Goal: Information Seeking & Learning: Learn about a topic

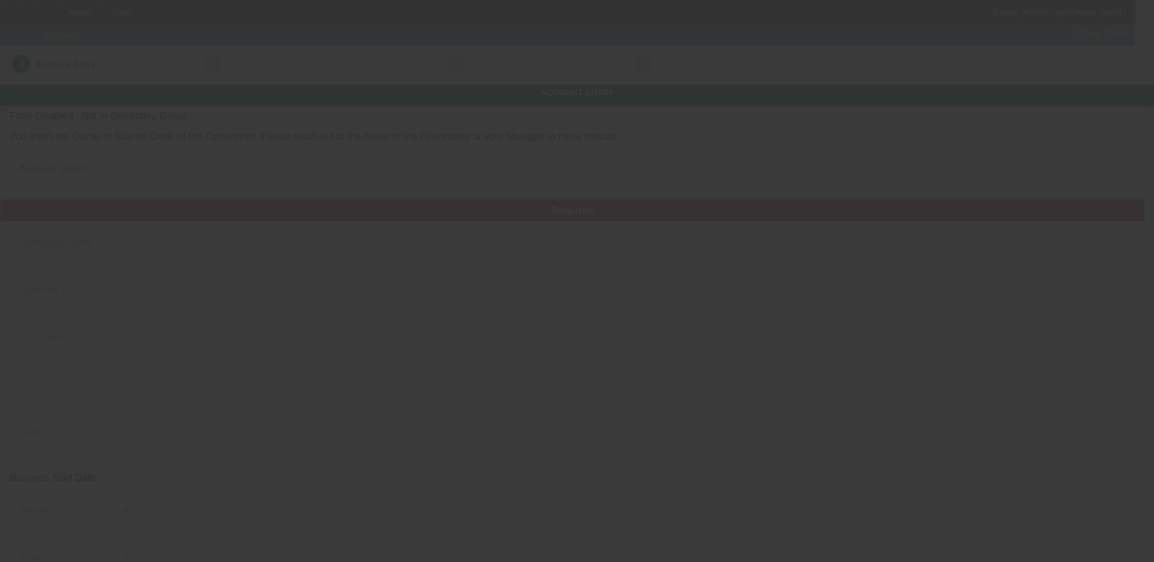
type input "Salinas Valley Recovery LLC"
type input "21925 Rosehart Way"
type input "93908"
type input "Salinas"
type input "(831) 229-6098"
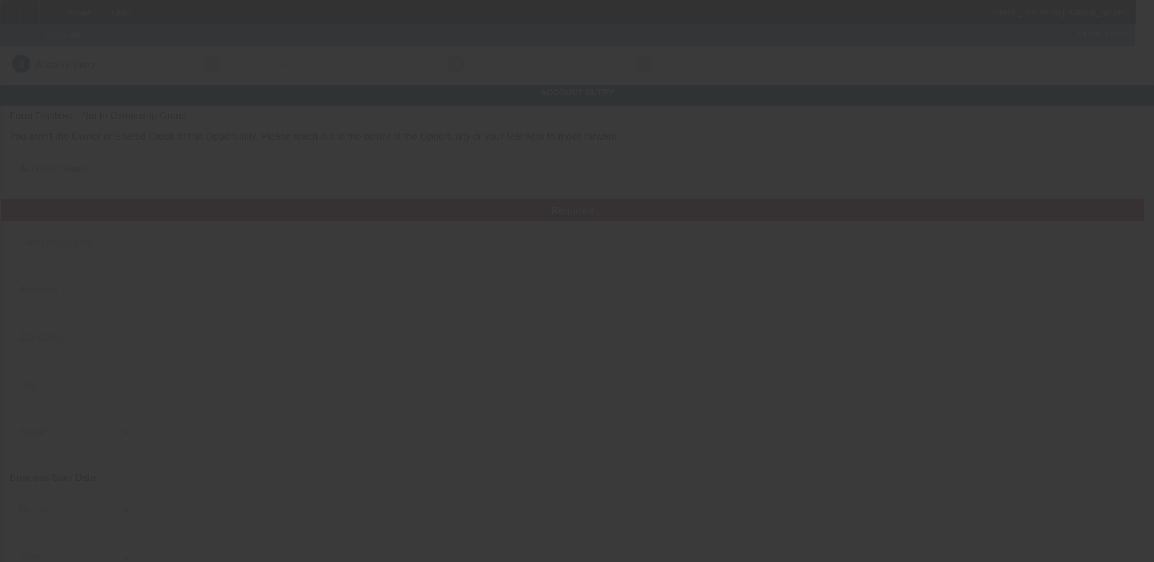
type input "Salinas Valley Recovery Agency"
type input "anthony@svraservices.com"
type input "603306040"
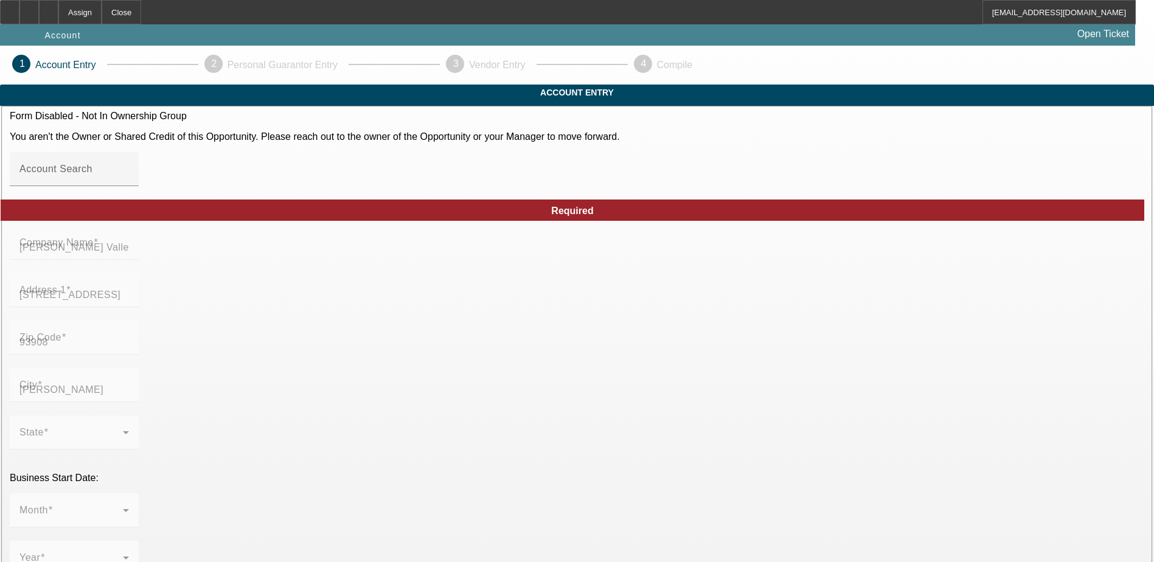
type input "8/23/2025"
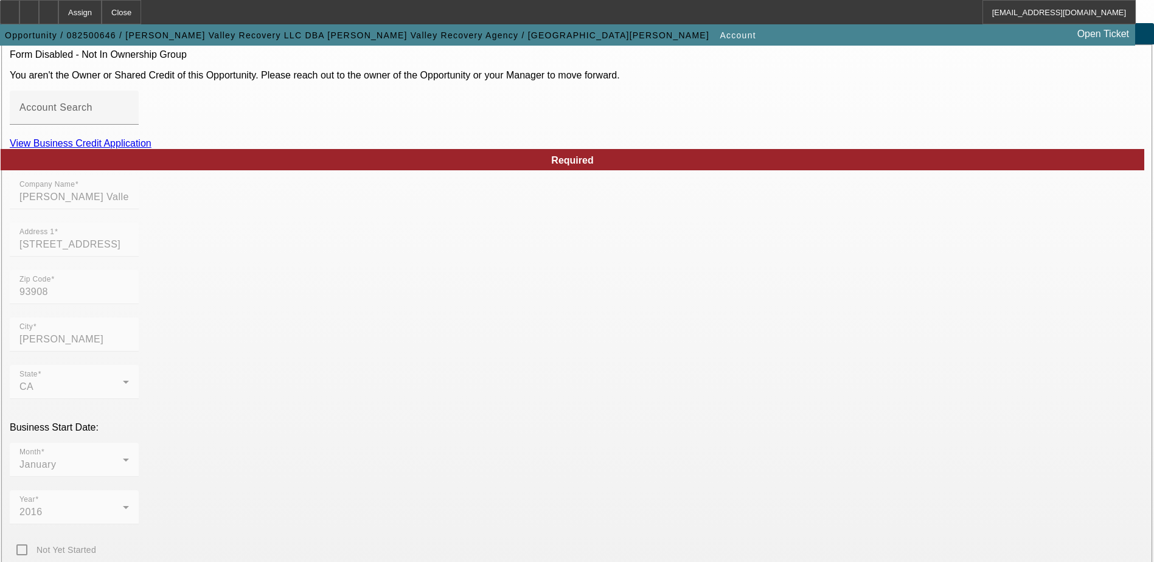
scroll to position [61, 0]
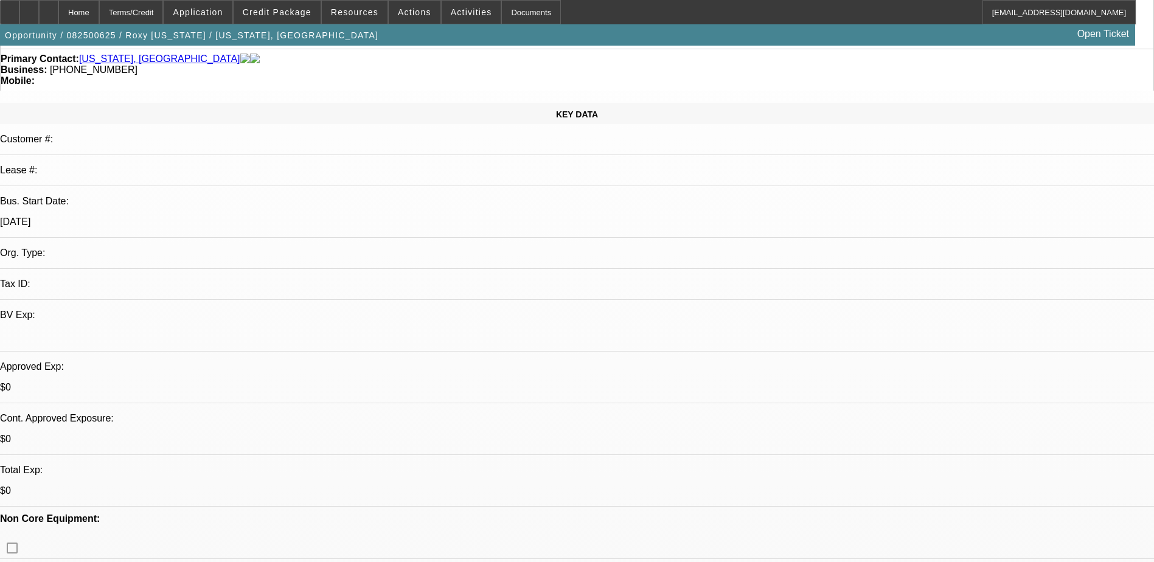
select select "0"
select select "2"
select select "0.1"
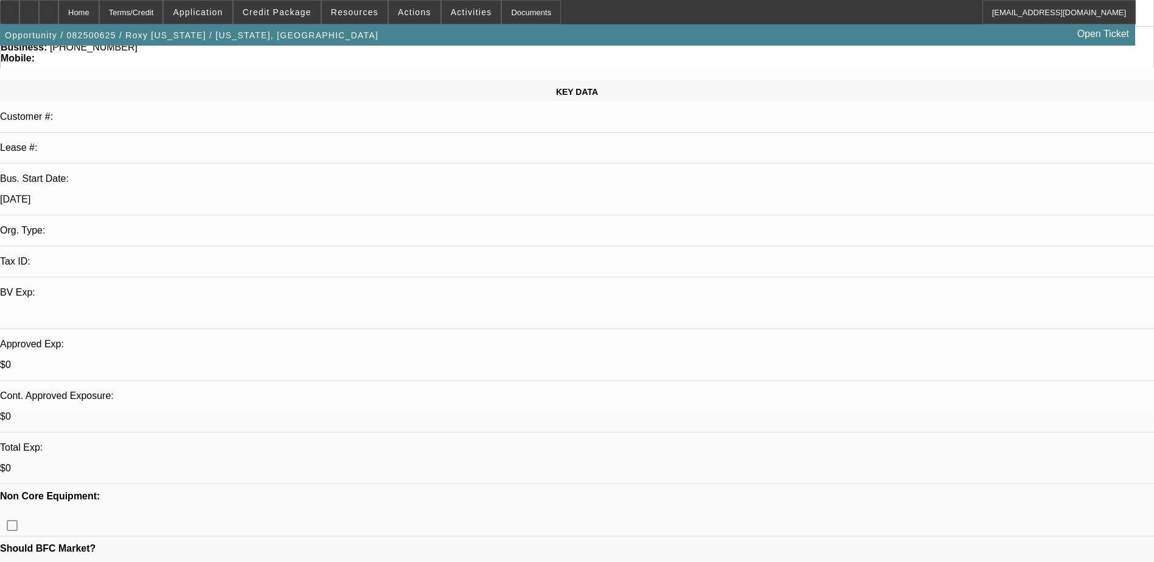
select select "1"
select select "2"
select select "4"
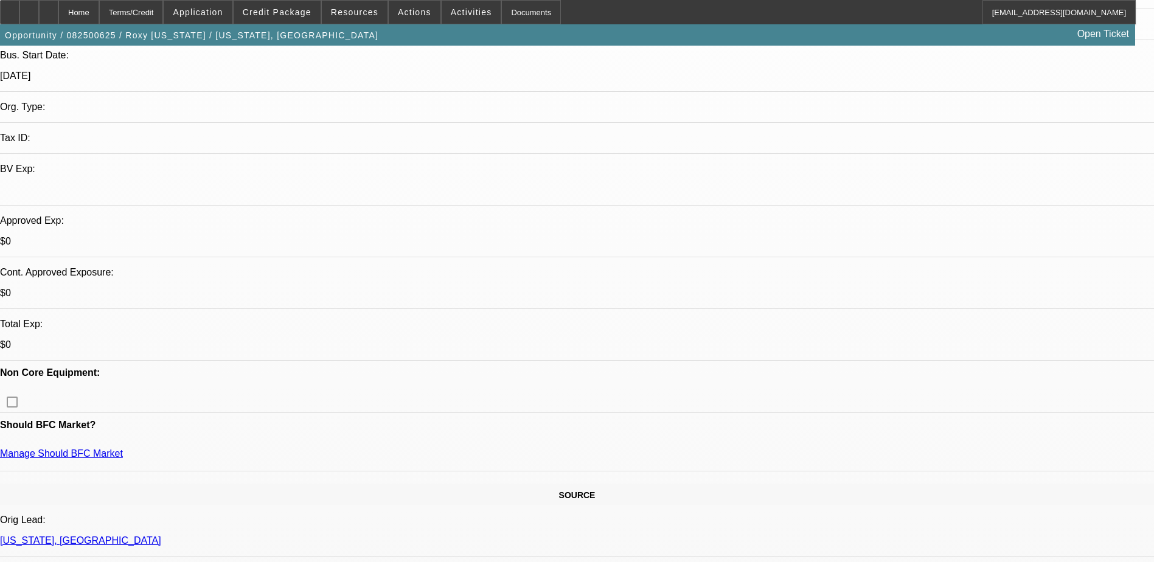
scroll to position [304, 0]
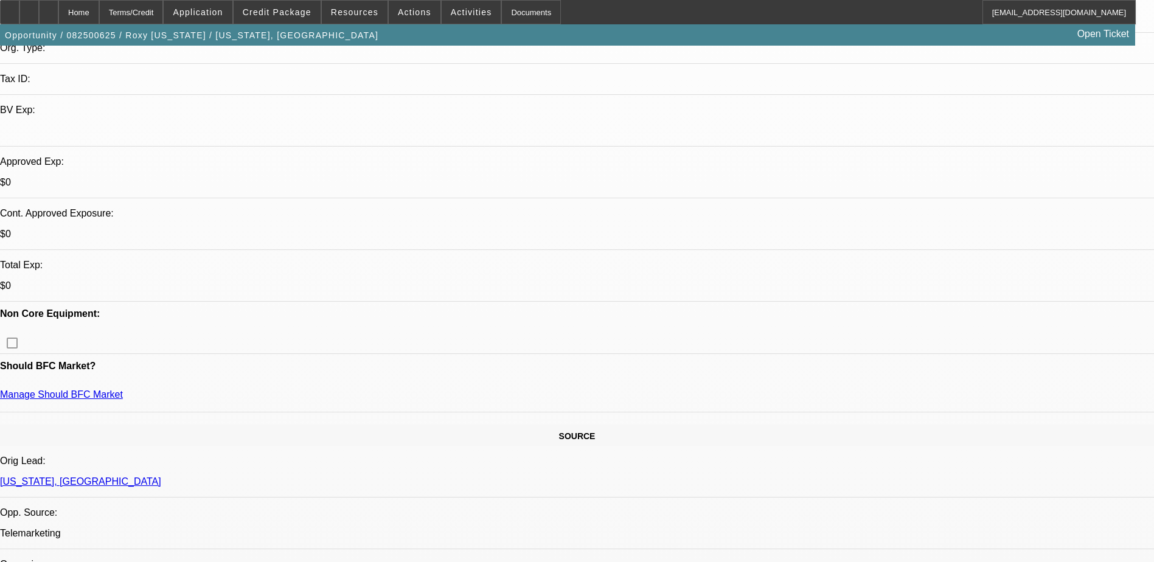
drag, startPoint x: 246, startPoint y: 108, endPoint x: 565, endPoint y: 108, distance: 318.8
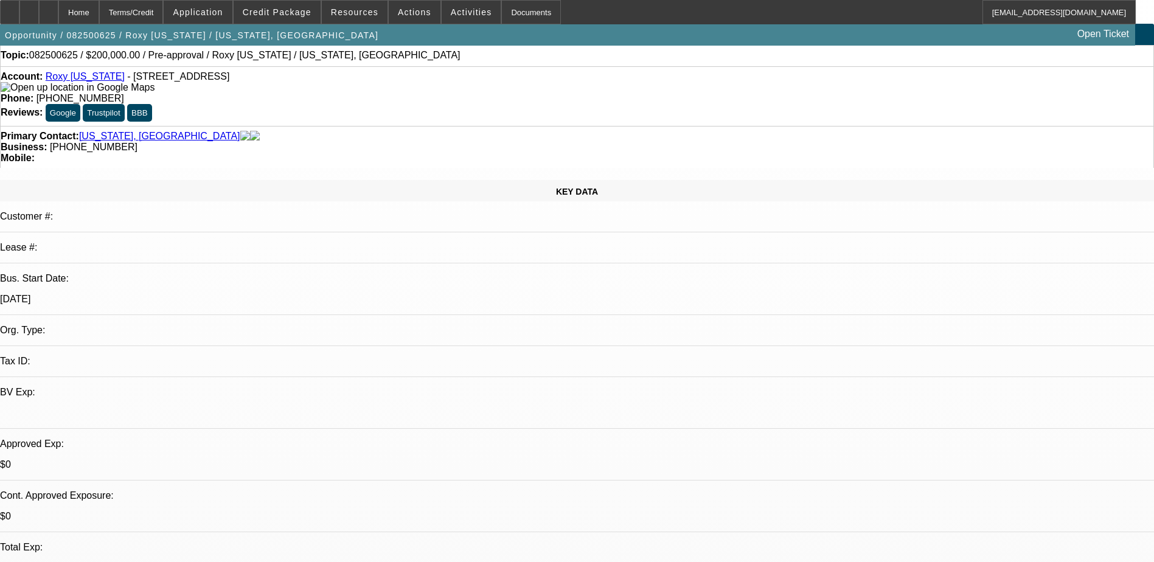
scroll to position [0, 0]
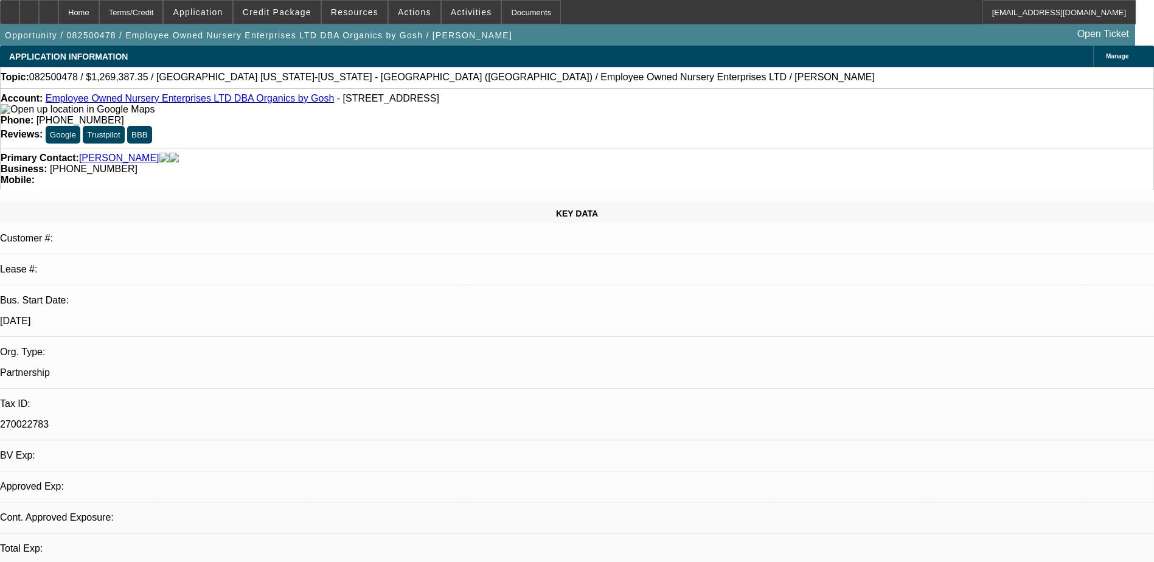
select select "0"
select select "2"
select select "0.1"
select select "4"
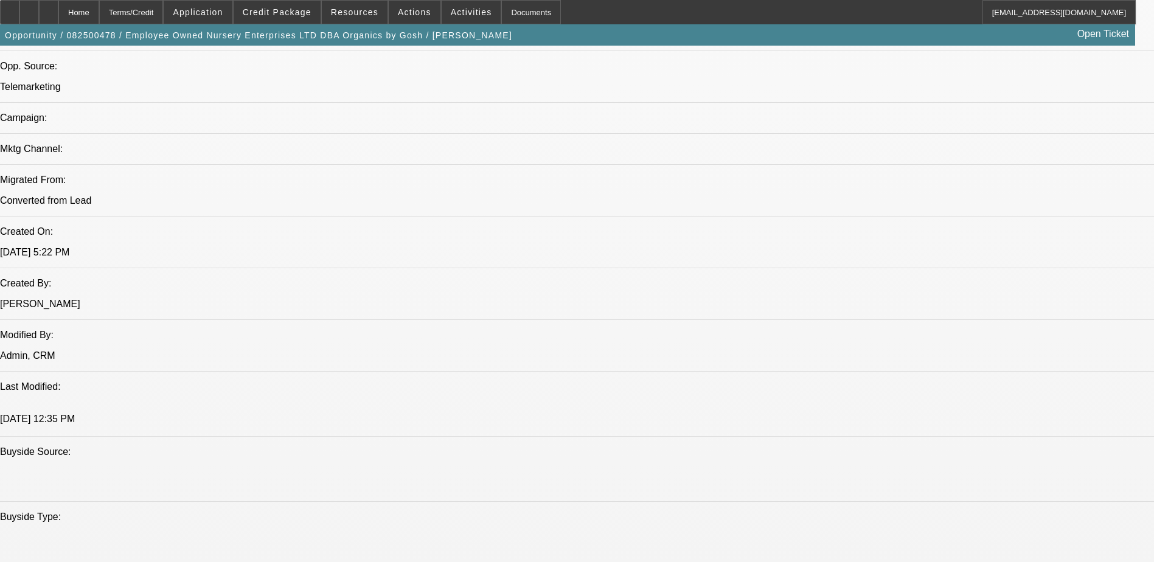
scroll to position [426, 0]
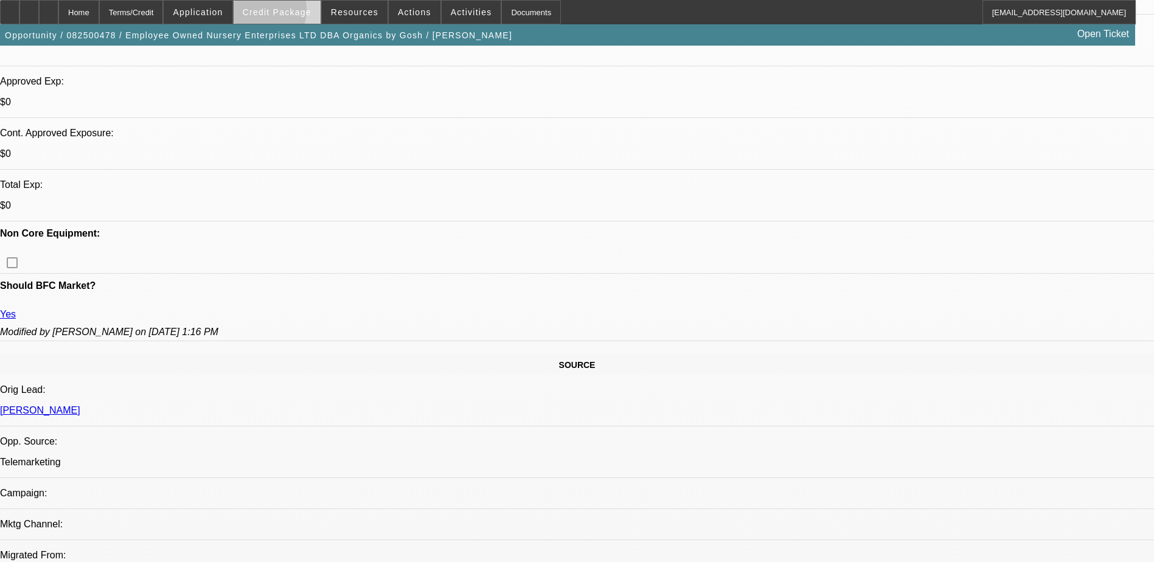
click at [274, 13] on span "Credit Package" at bounding box center [277, 12] width 69 height 10
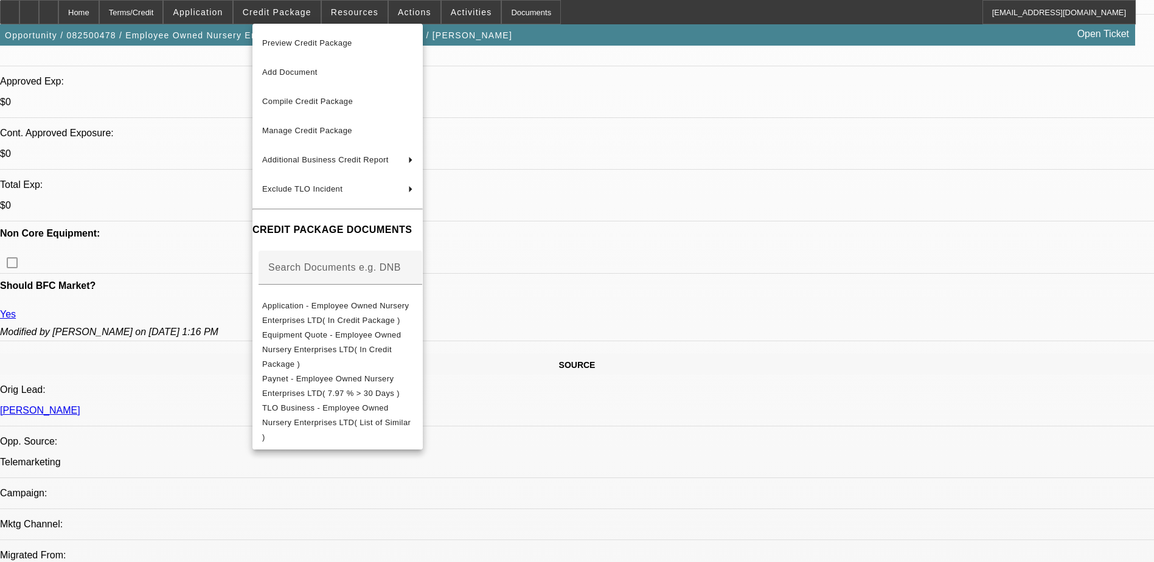
click at [654, 389] on div at bounding box center [577, 281] width 1154 height 562
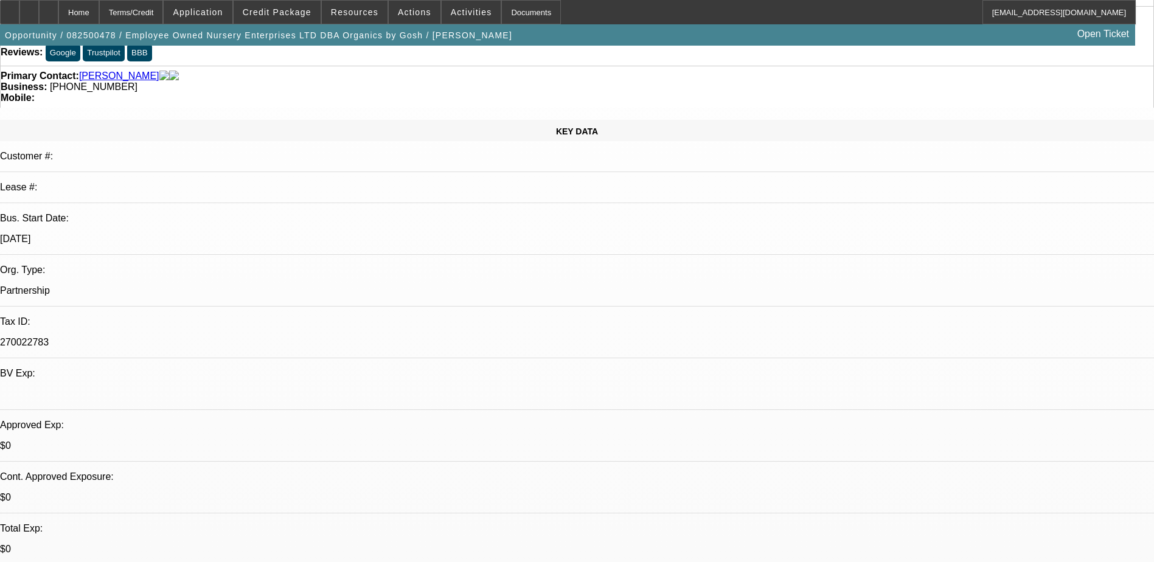
scroll to position [0, 0]
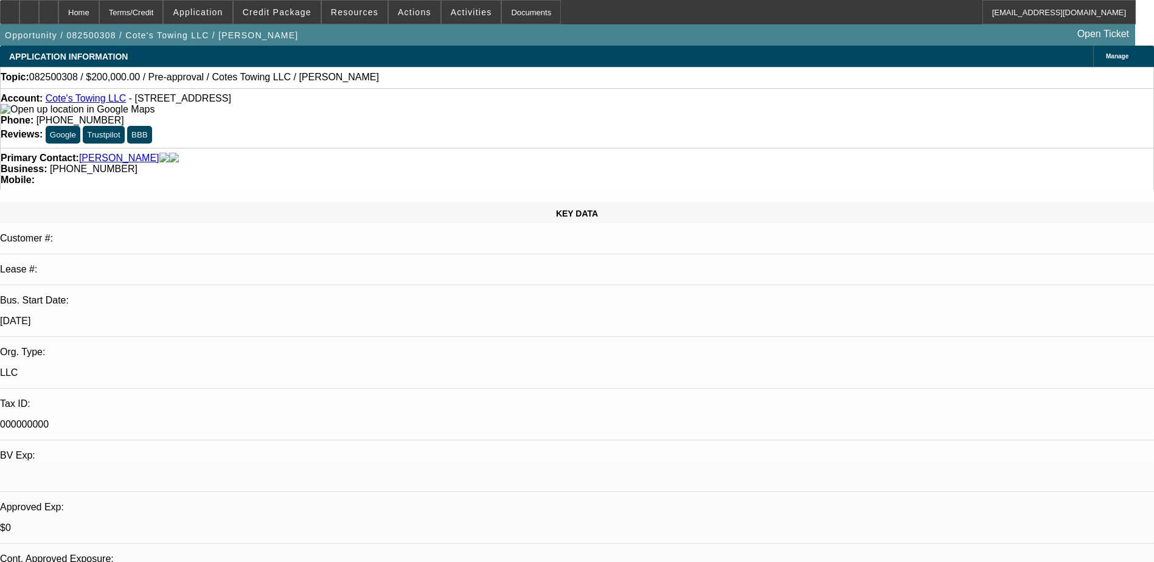
select select "0"
select select "3"
select select "0"
select select "6"
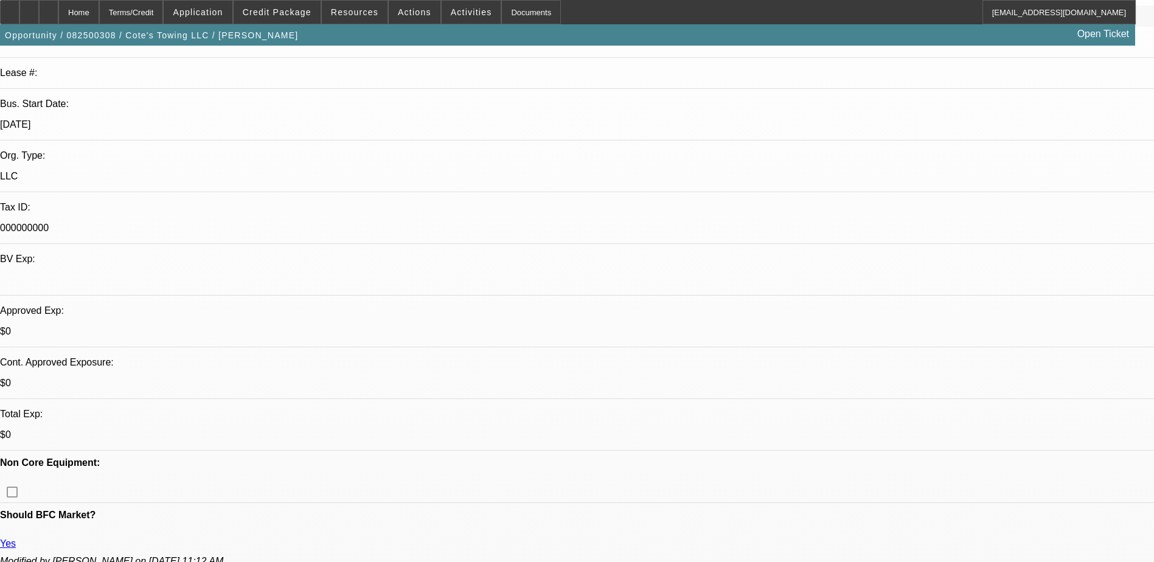
scroll to position [304, 0]
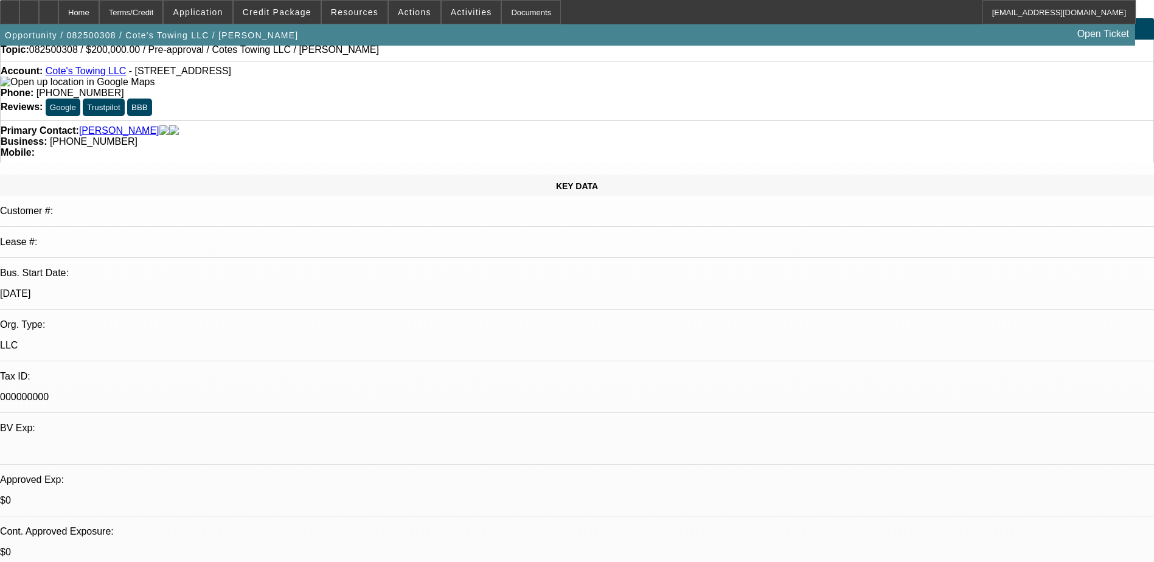
scroll to position [0, 0]
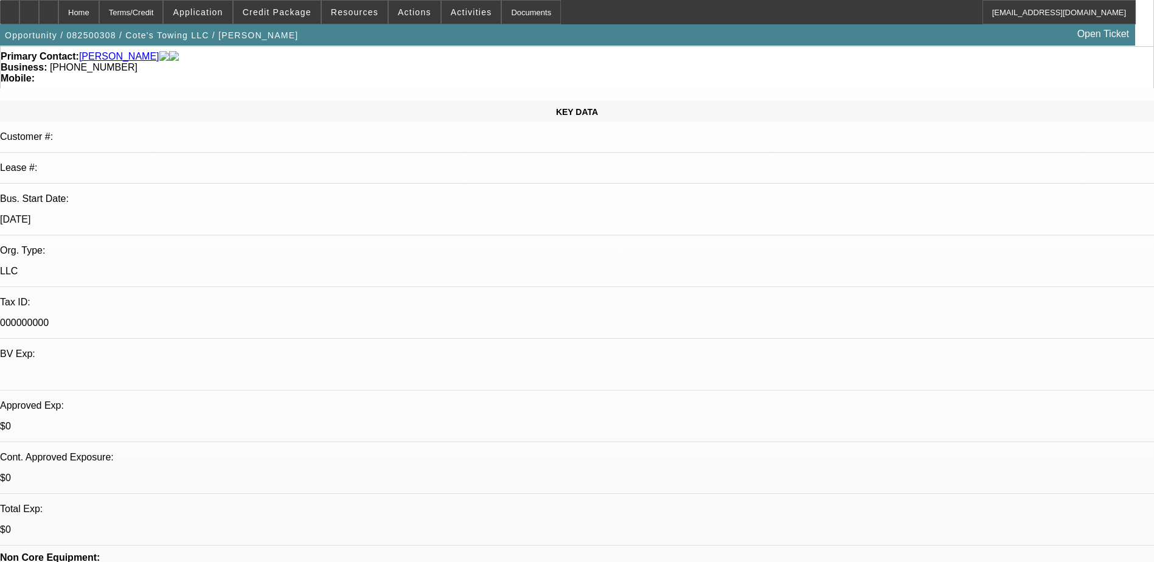
scroll to position [365, 0]
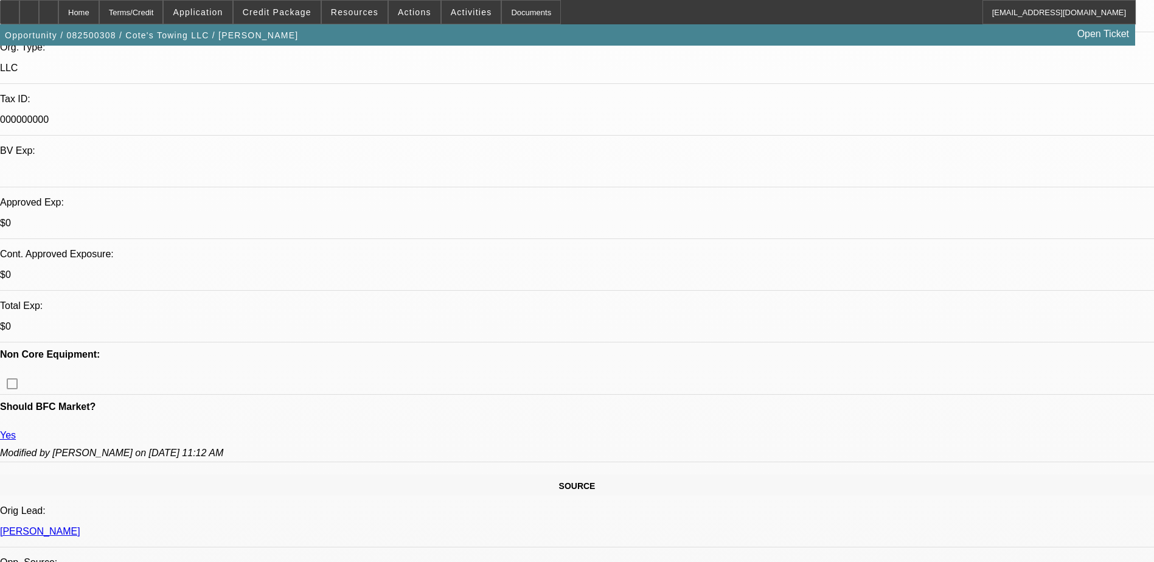
scroll to position [183, 0]
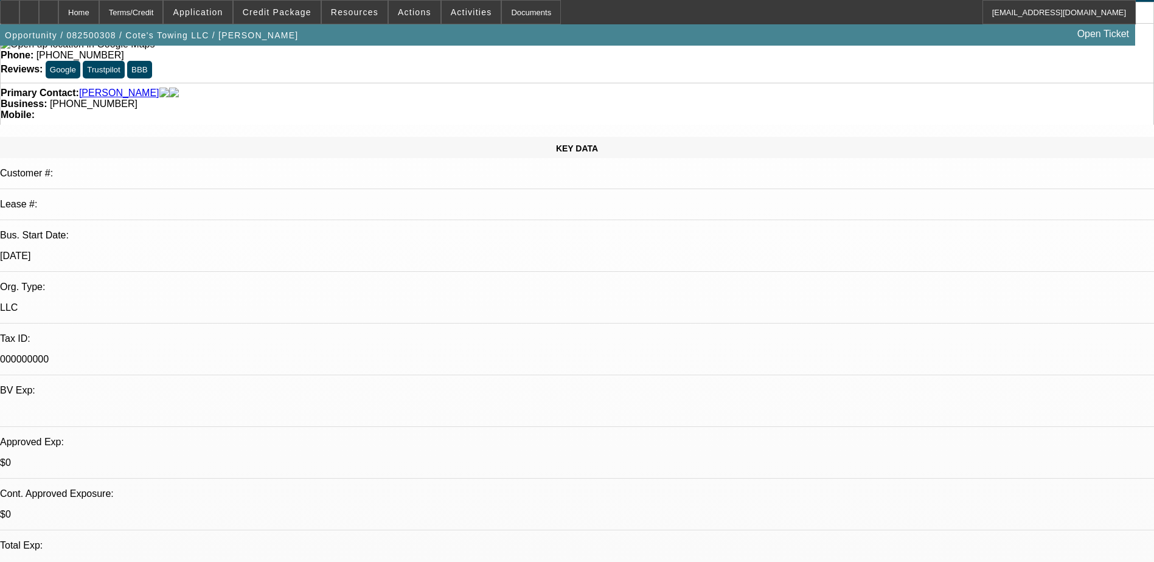
scroll to position [0, 0]
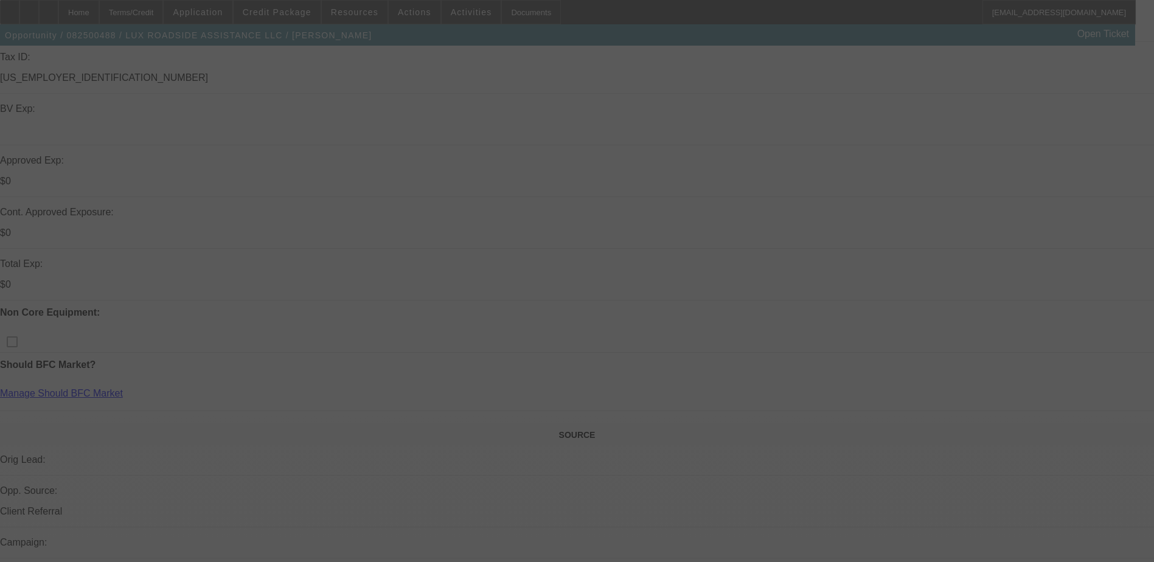
scroll to position [248, 0]
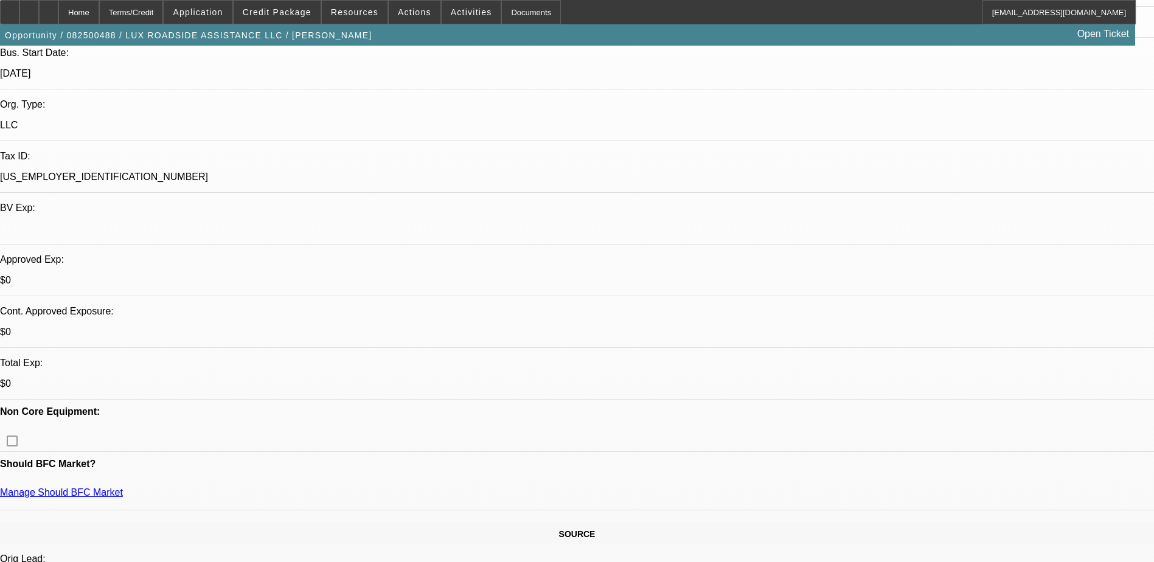
select select "0"
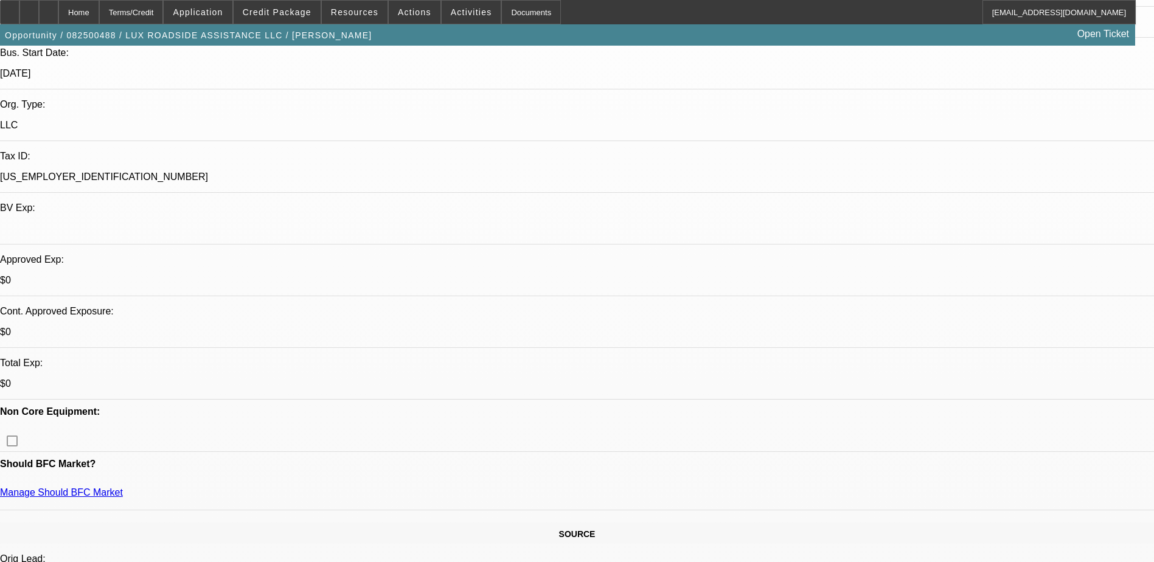
select select "0"
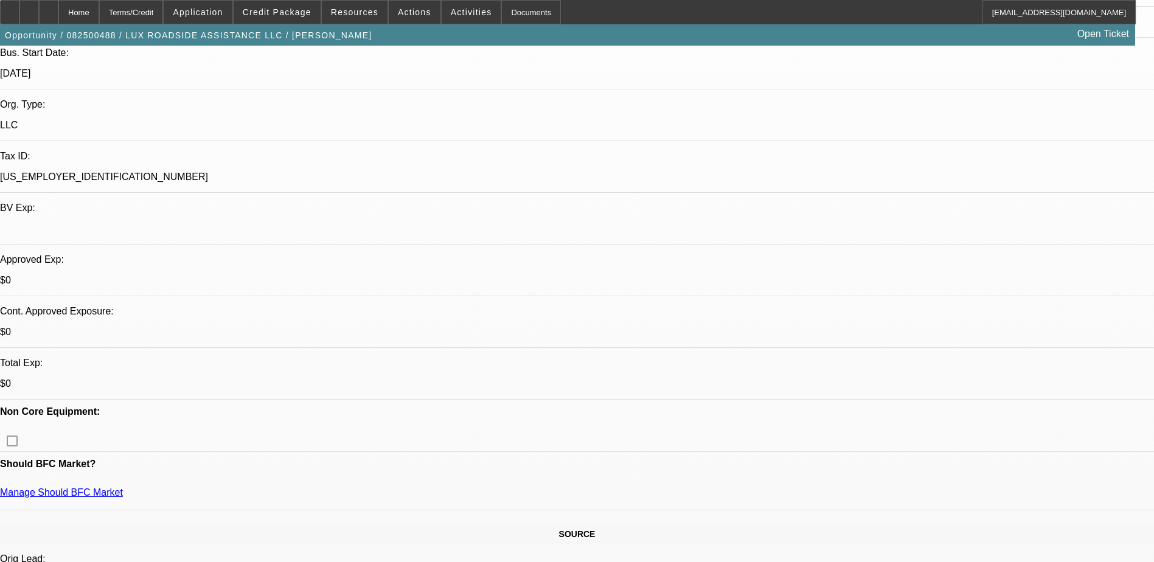
select select "0"
select select "1"
select select "6"
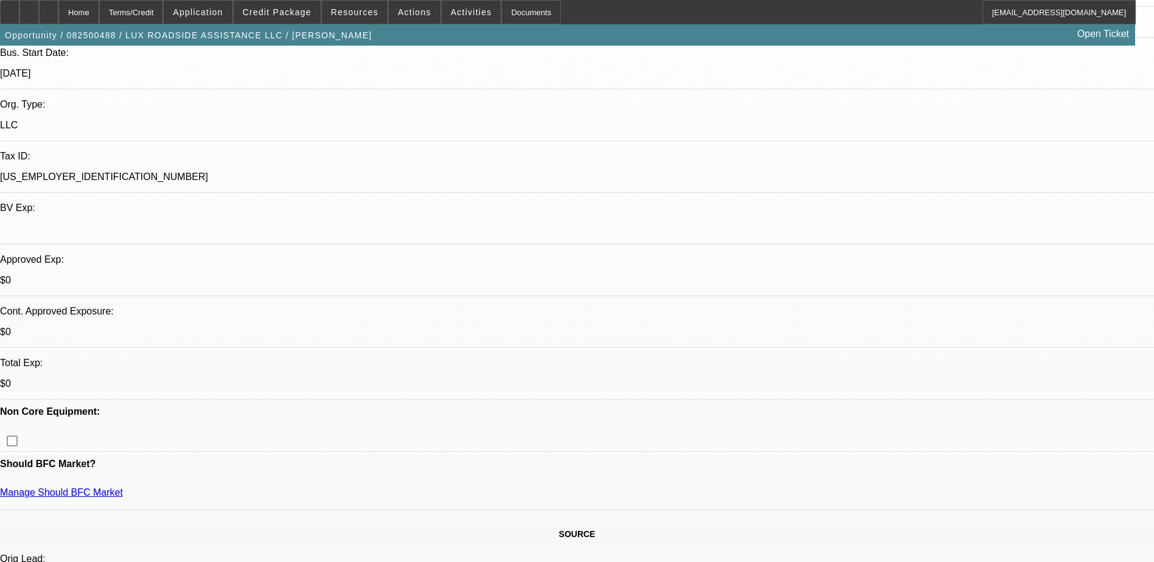
select select "1"
select select "6"
select select "1"
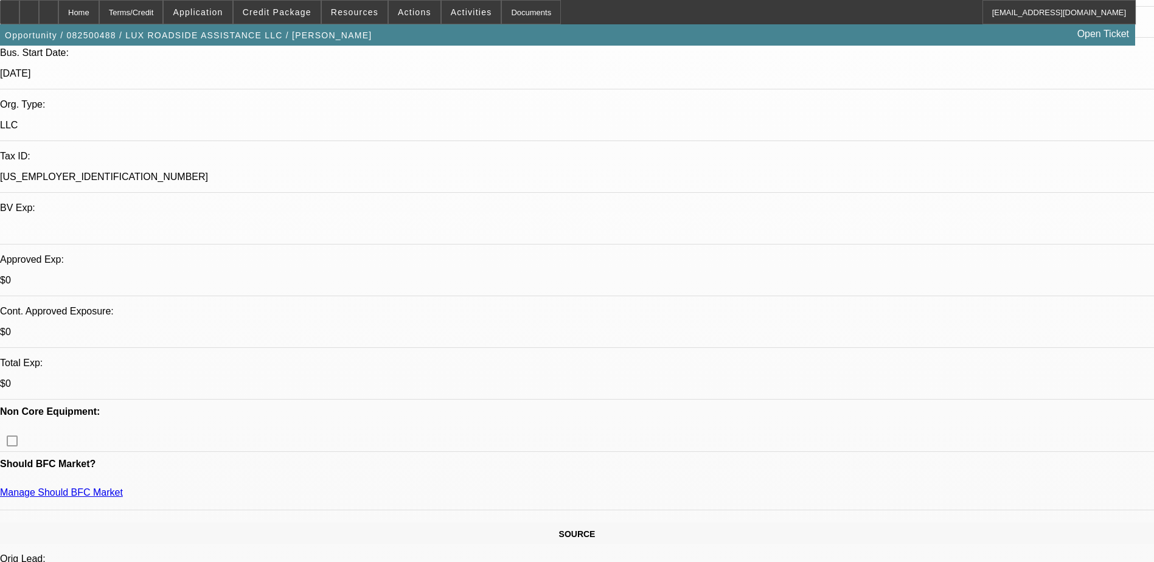
select select "6"
select select "1"
select select "6"
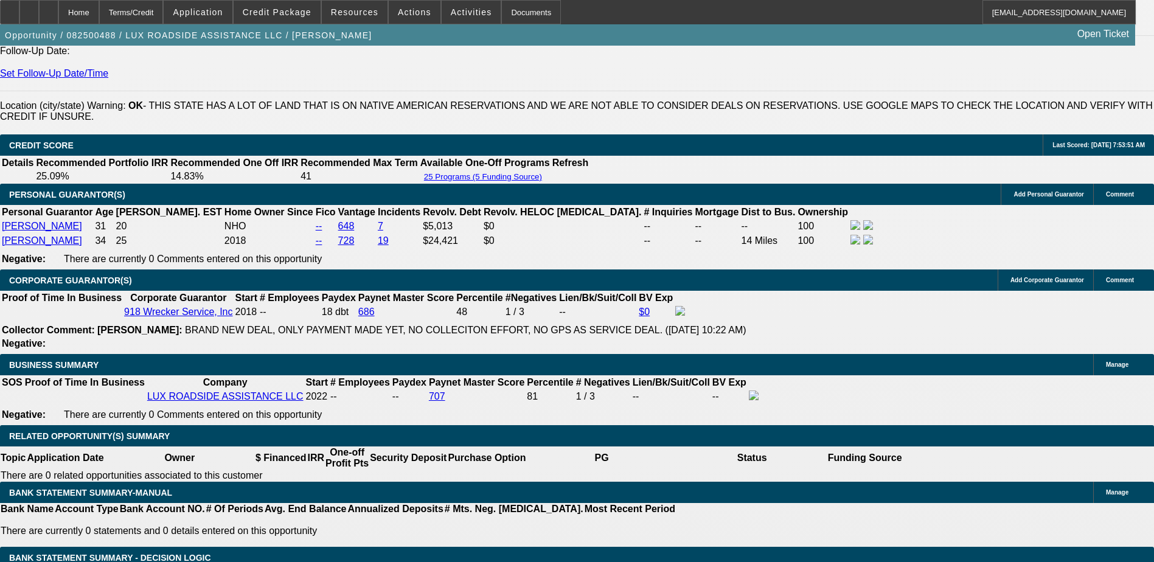
scroll to position [122, 0]
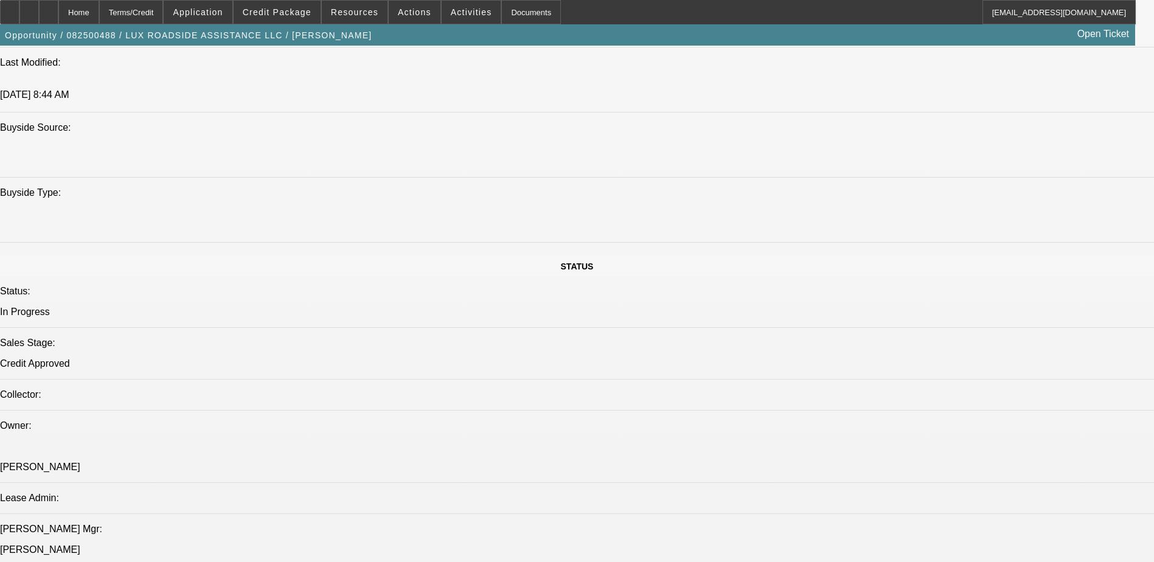
scroll to position [1221, 0]
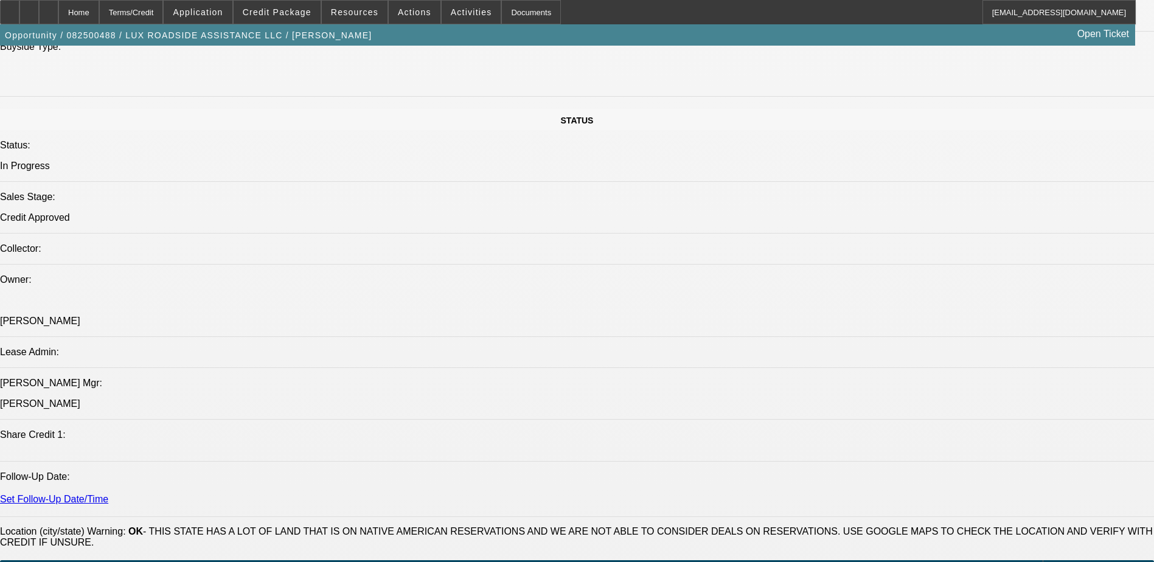
drag, startPoint x: 196, startPoint y: 309, endPoint x: 653, endPoint y: 313, distance: 456.9
drag, startPoint x: 653, startPoint y: 313, endPoint x: 635, endPoint y: 313, distance: 18.3
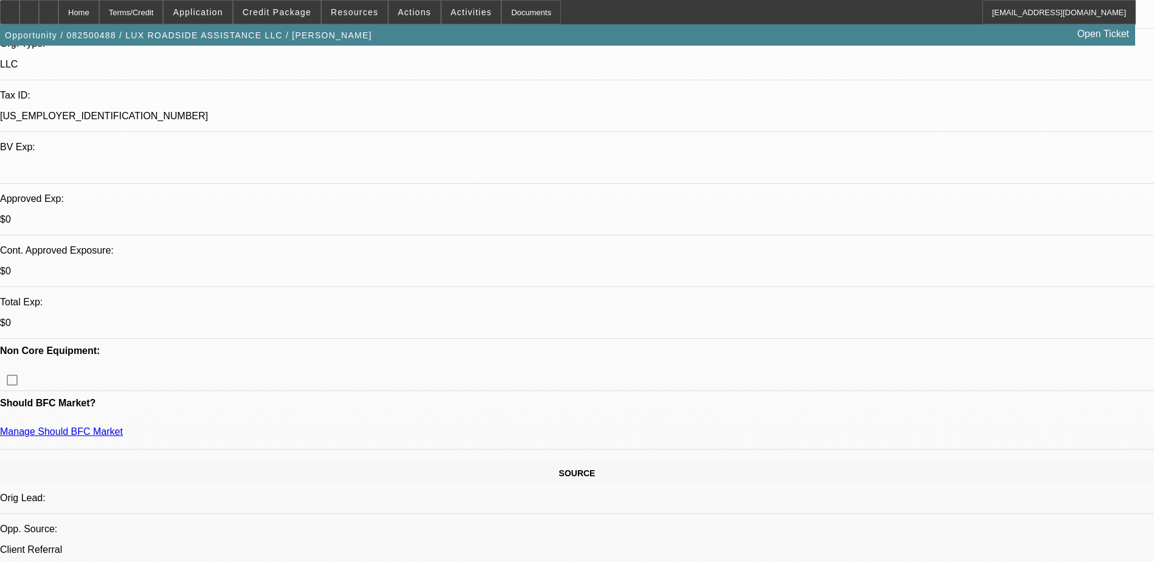
scroll to position [0, 0]
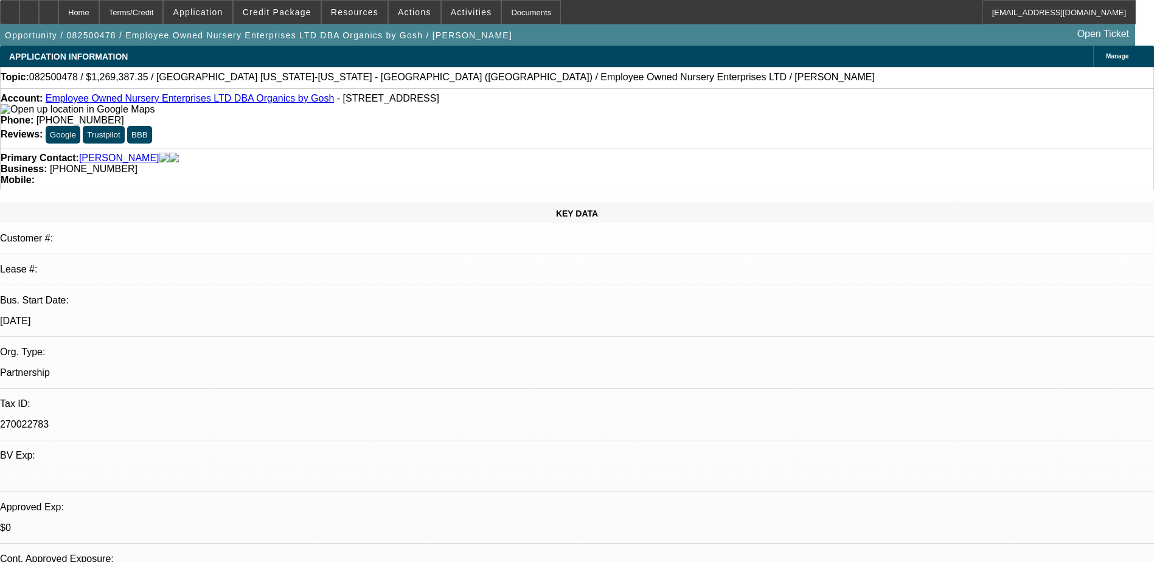
select select "0"
select select "2"
select select "0.1"
select select "4"
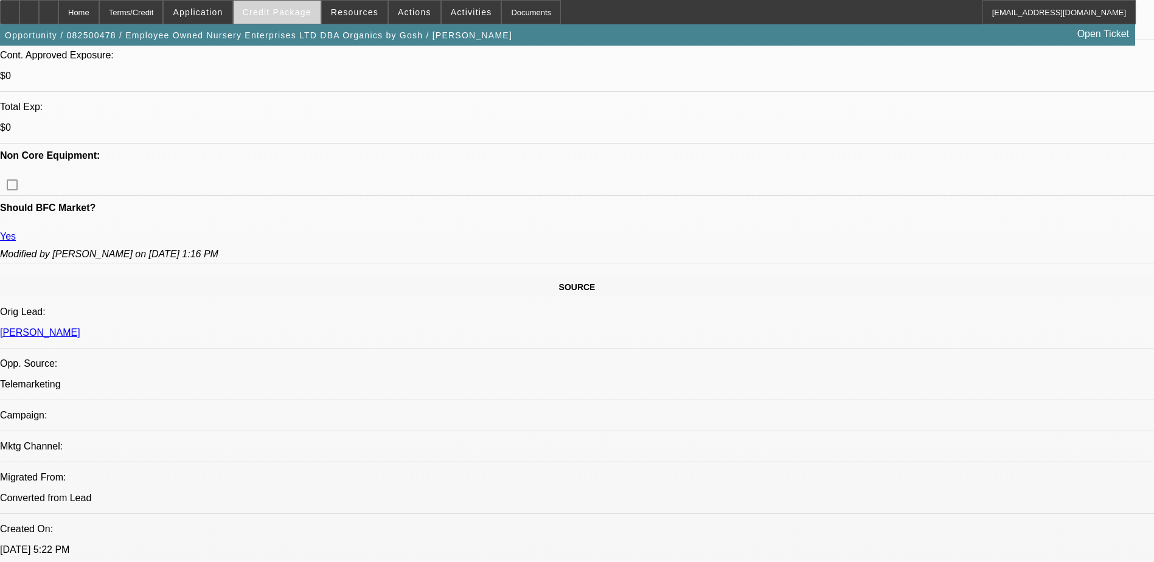
scroll to position [426, 0]
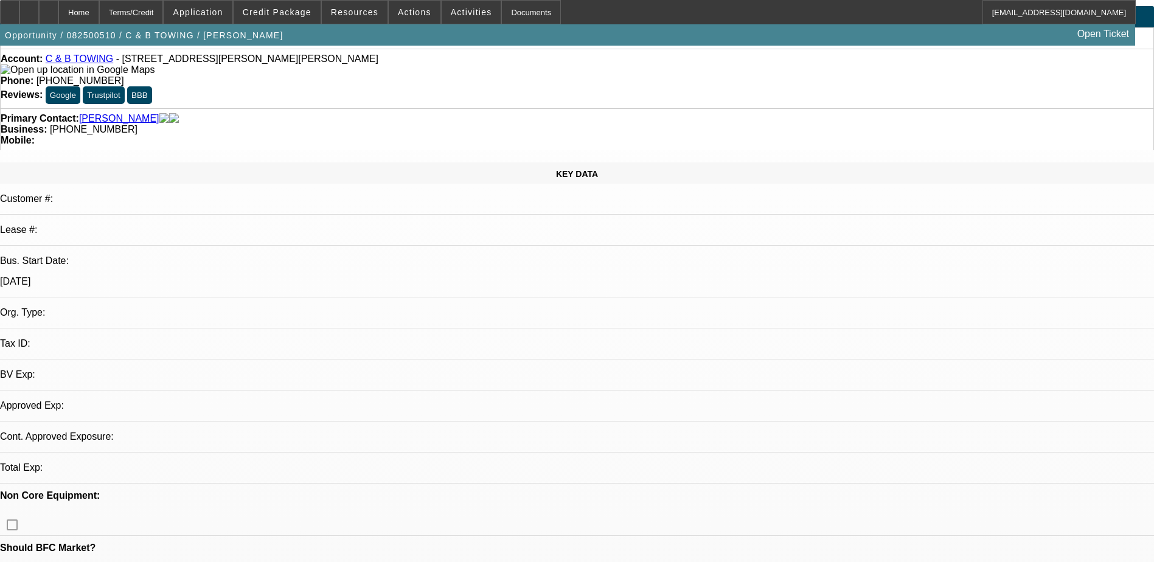
select select "0"
select select "2"
select select "0.1"
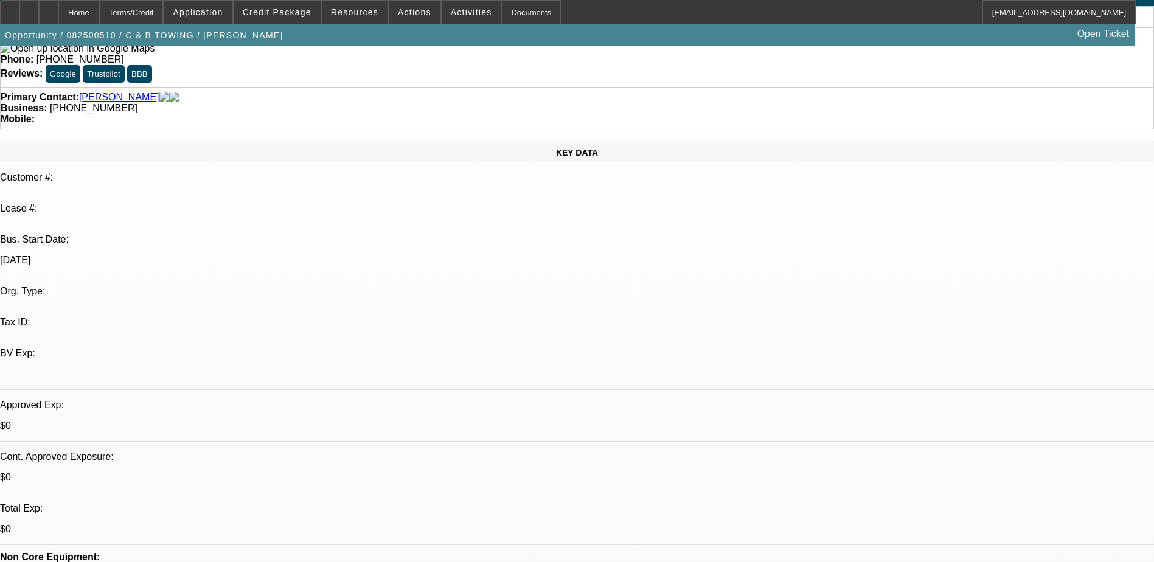
select select "1"
select select "2"
select select "4"
